Goal: Task Accomplishment & Management: Complete application form

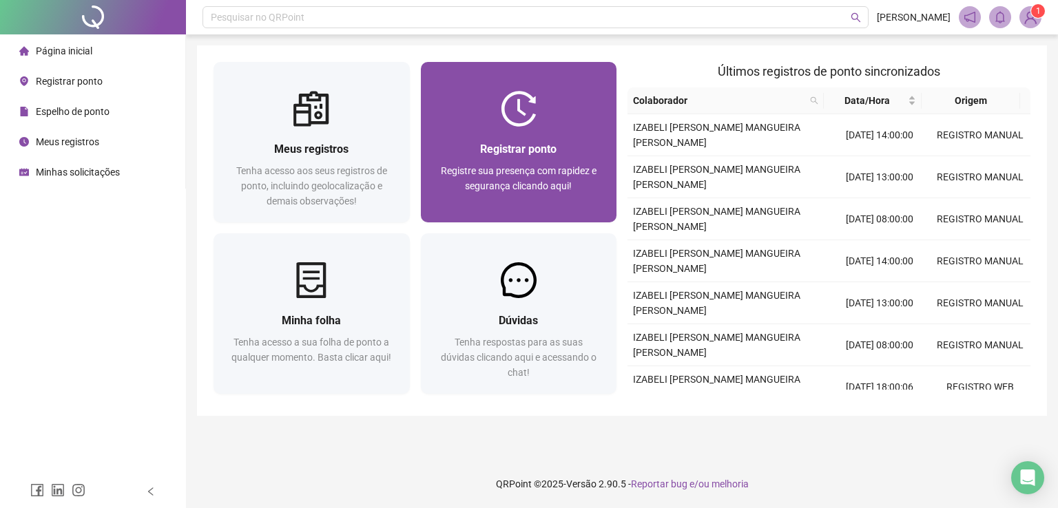
click at [551, 96] on div at bounding box center [519, 109] width 196 height 36
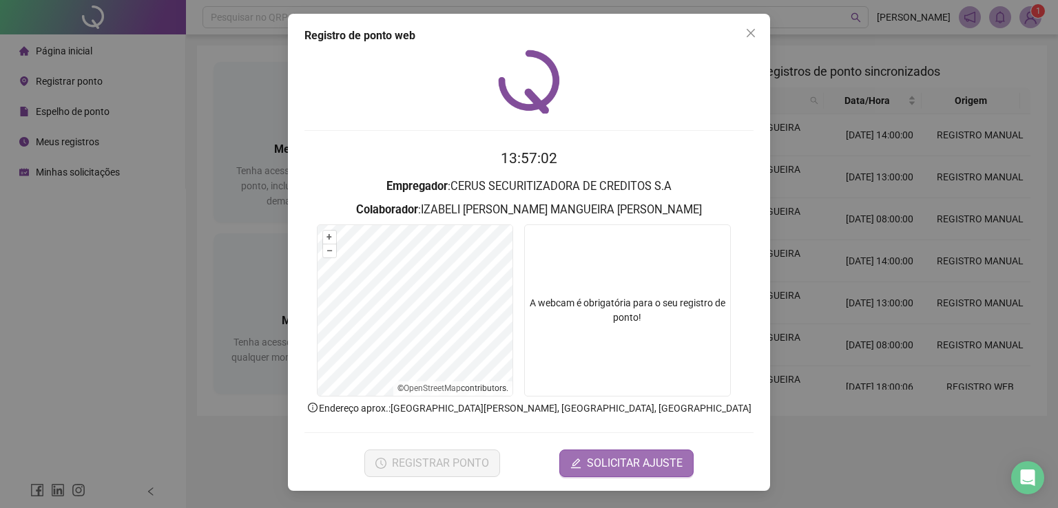
click at [635, 463] on span "SOLICITAR AJUSTE" at bounding box center [635, 463] width 96 height 17
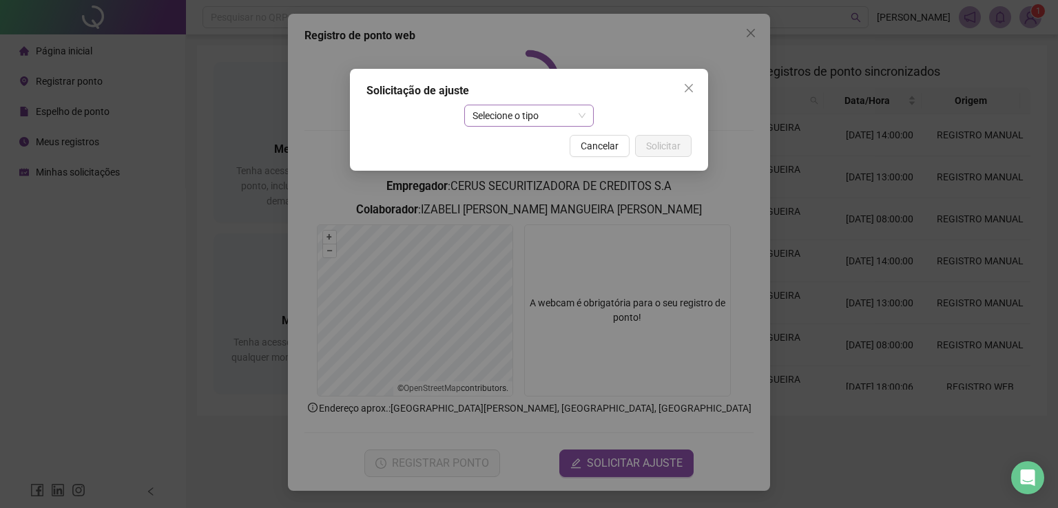
click at [496, 122] on span "Selecione o tipo" at bounding box center [530, 115] width 114 height 21
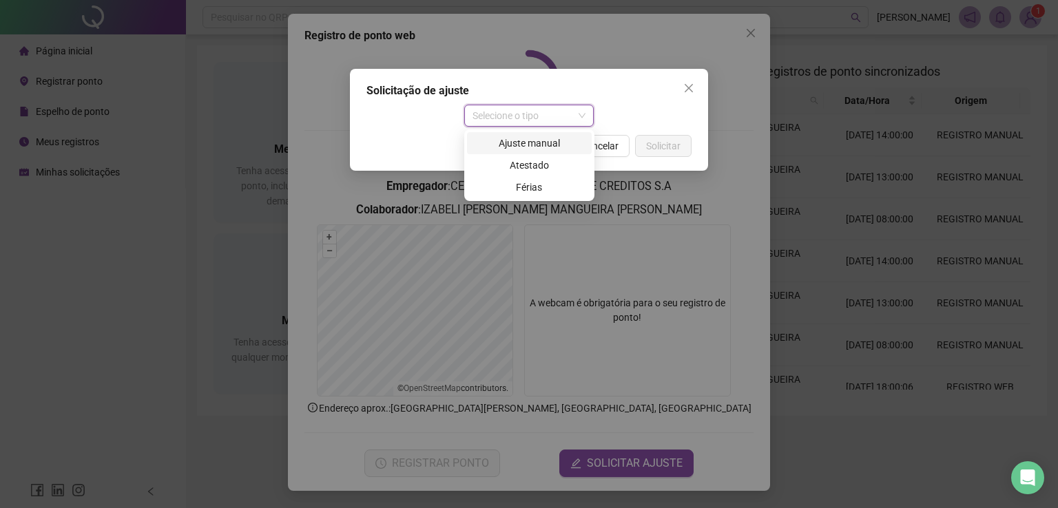
click at [525, 144] on div "Ajuste manual" at bounding box center [529, 143] width 108 height 15
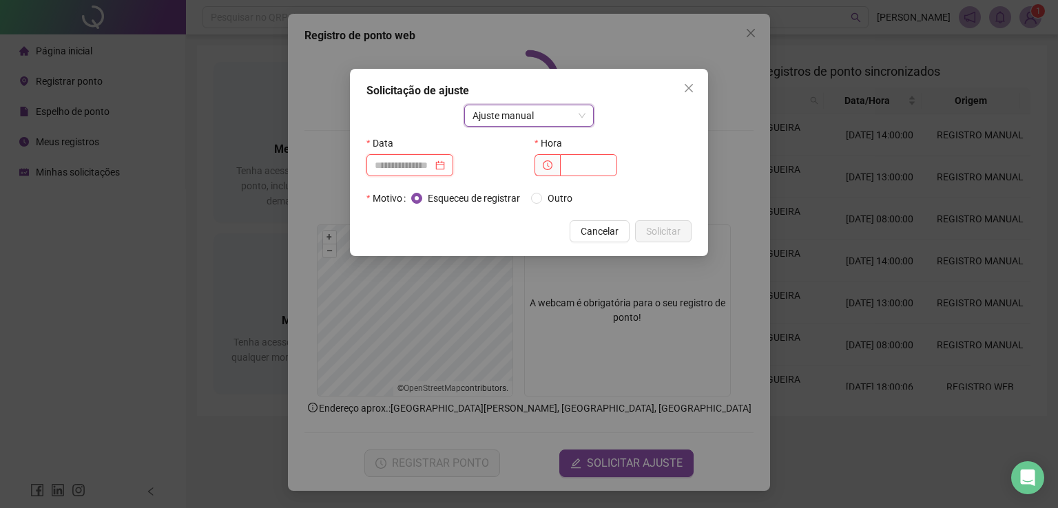
click at [429, 162] on input at bounding box center [404, 165] width 58 height 15
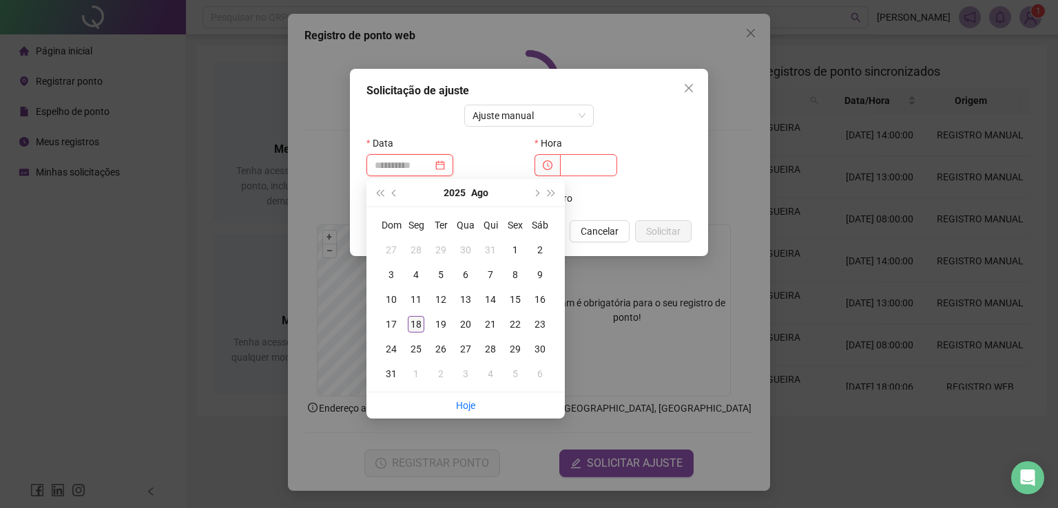
type input "**********"
click at [411, 327] on div "18" at bounding box center [416, 324] width 17 height 17
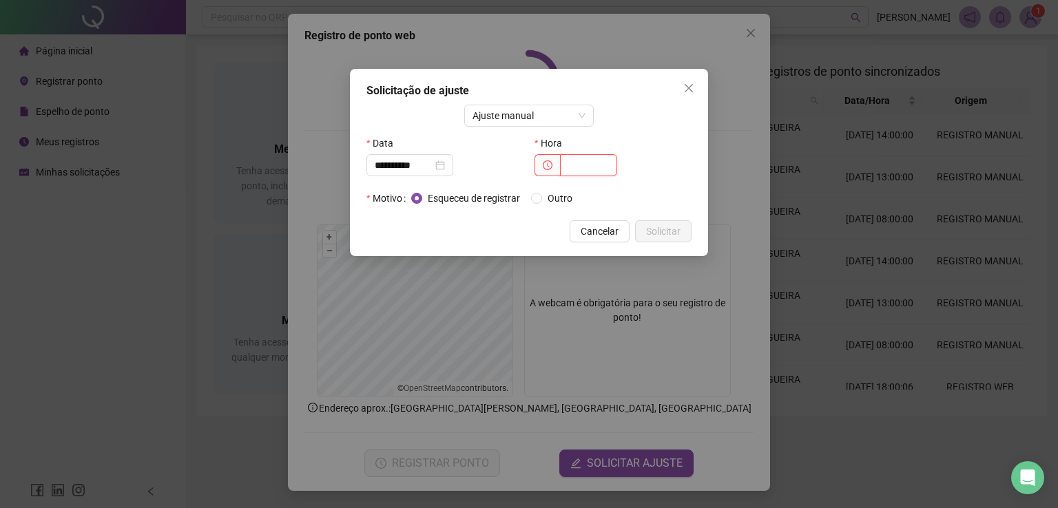
click at [583, 172] on input "text" at bounding box center [588, 165] width 57 height 22
type input "*****"
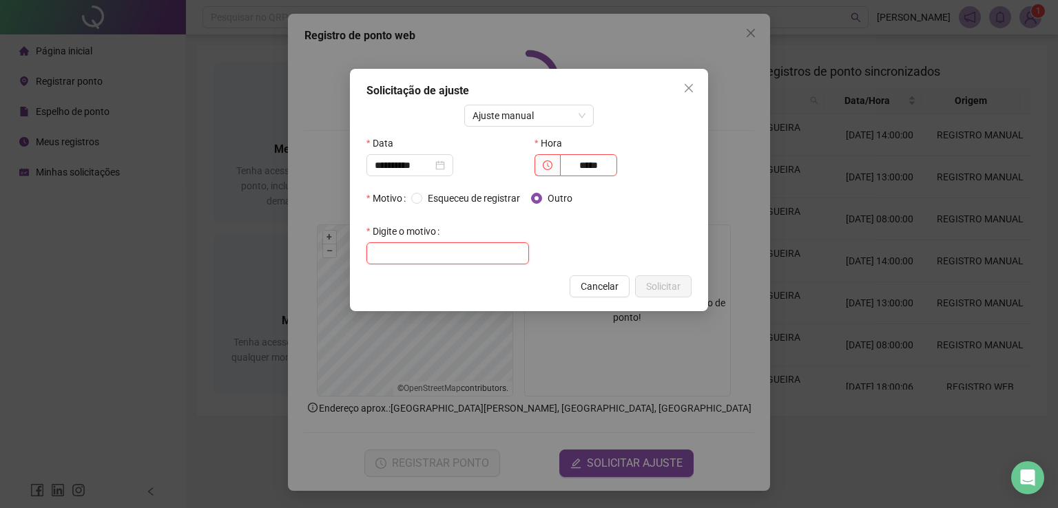
click at [471, 253] on input "text" at bounding box center [448, 254] width 163 height 22
type input "**********"
click at [669, 291] on span "Solicitar" at bounding box center [663, 286] width 34 height 15
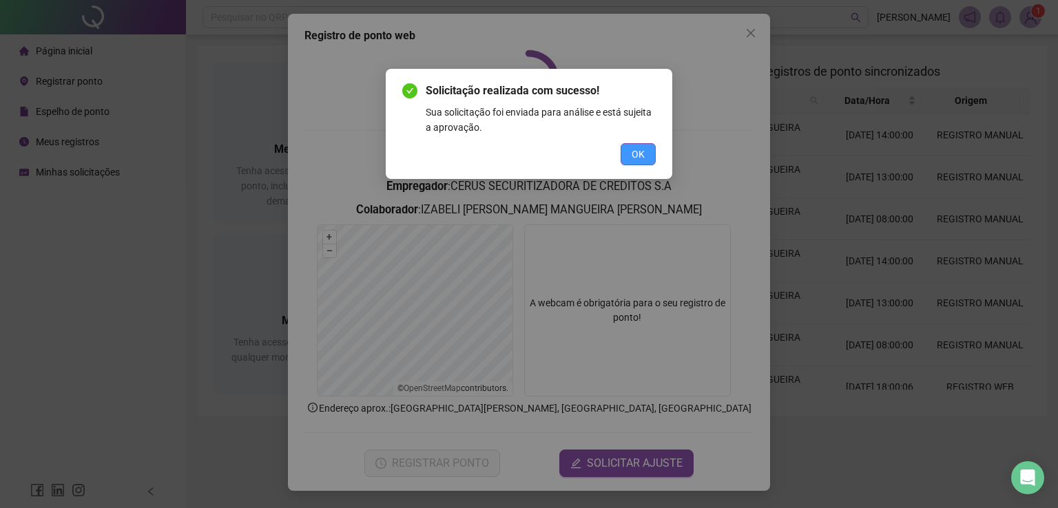
click at [637, 155] on span "OK" at bounding box center [638, 154] width 13 height 15
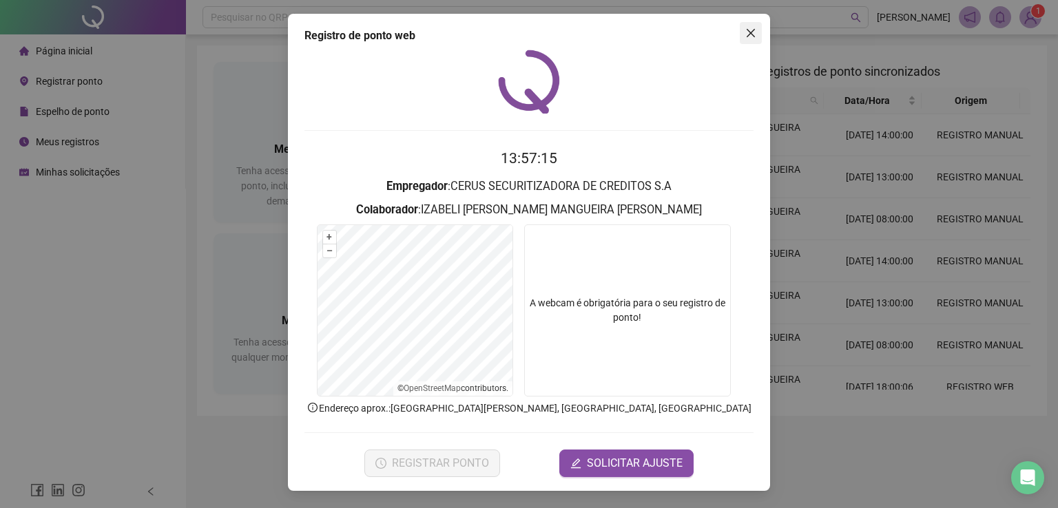
click at [748, 31] on icon "close" at bounding box center [750, 33] width 11 height 11
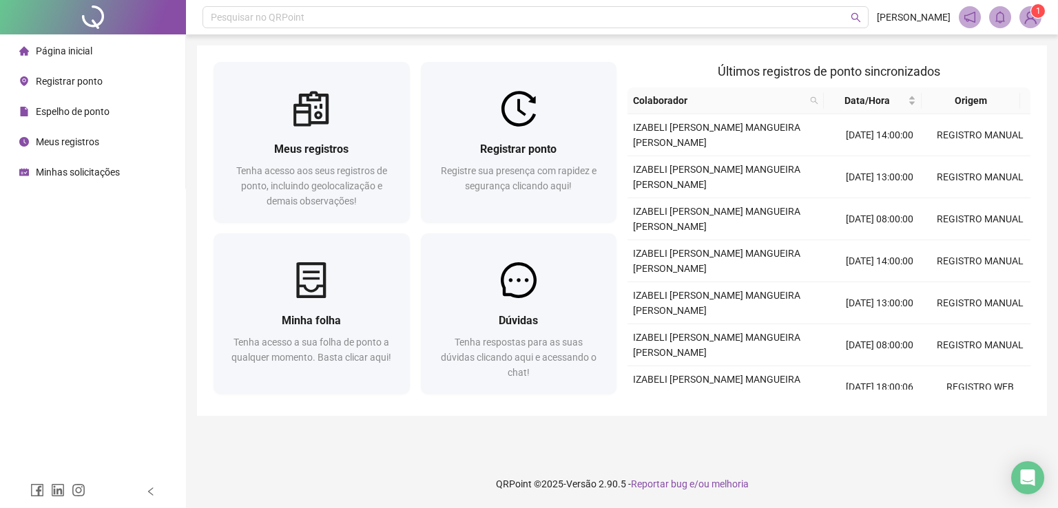
click at [70, 171] on span "Minhas solicitações" at bounding box center [78, 172] width 84 height 11
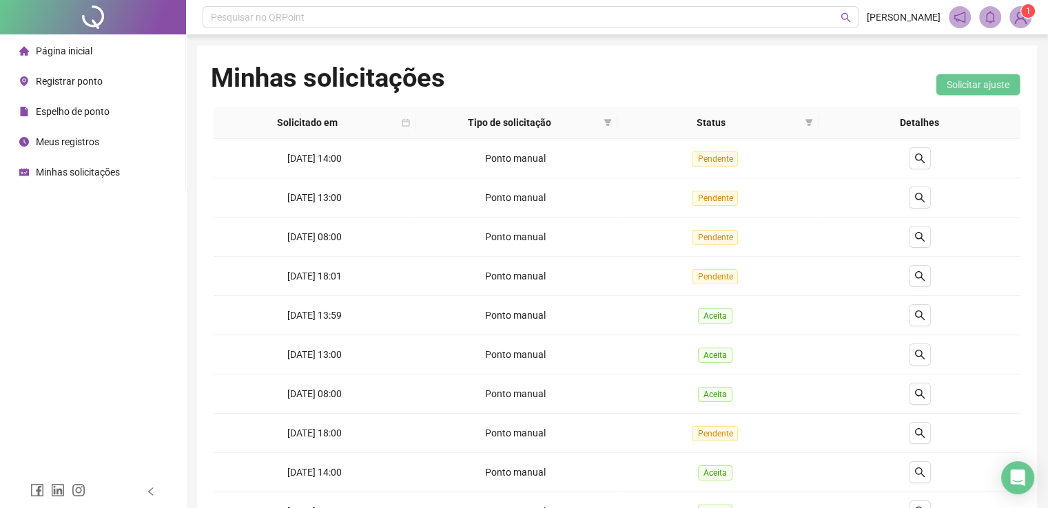
click at [53, 46] on span "Página inicial" at bounding box center [64, 50] width 56 height 11
